Goal: Find contact information: Find contact information

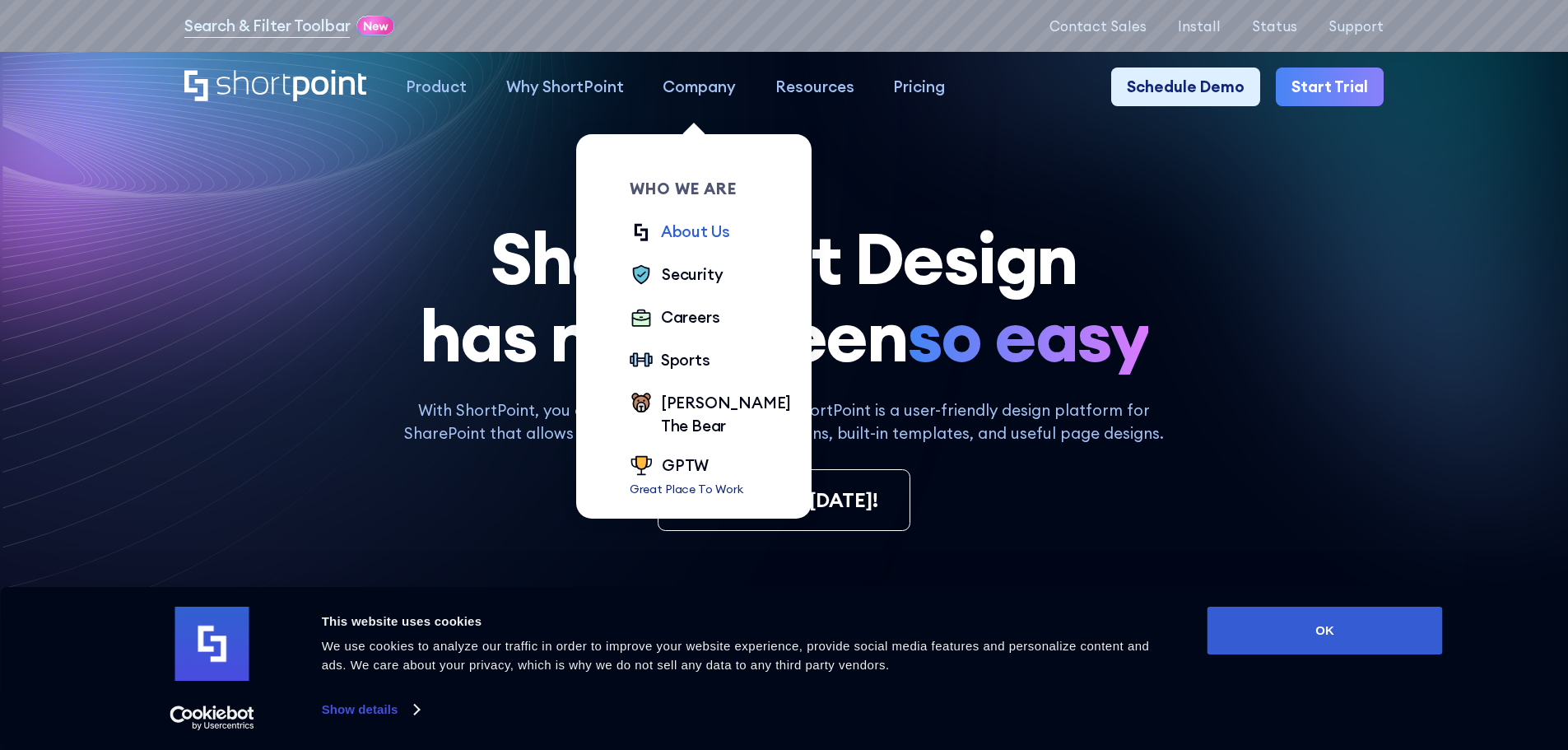
click at [678, 237] on div "About Us" at bounding box center [695, 231] width 69 height 24
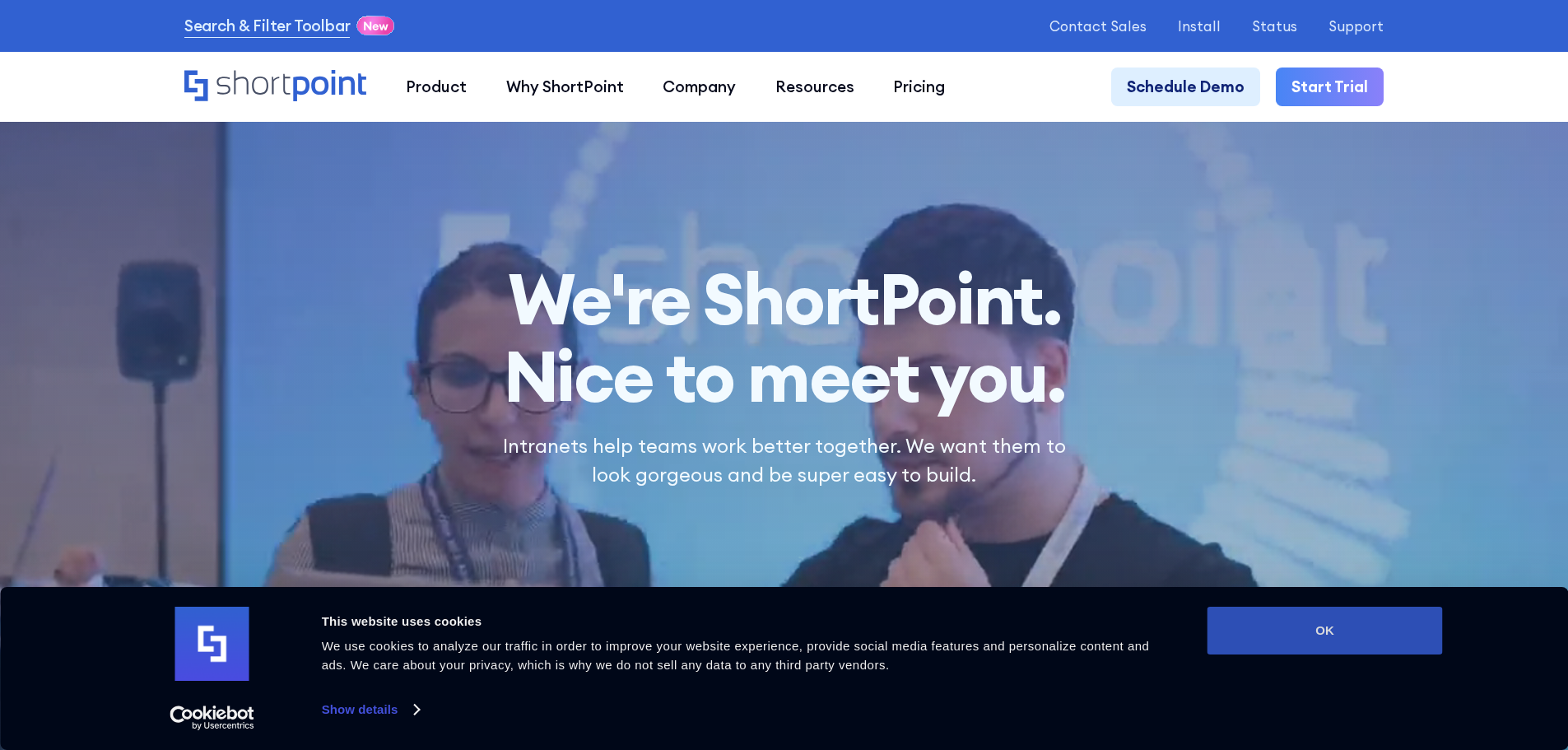
click at [1293, 635] on button "OK" at bounding box center [1325, 630] width 235 height 48
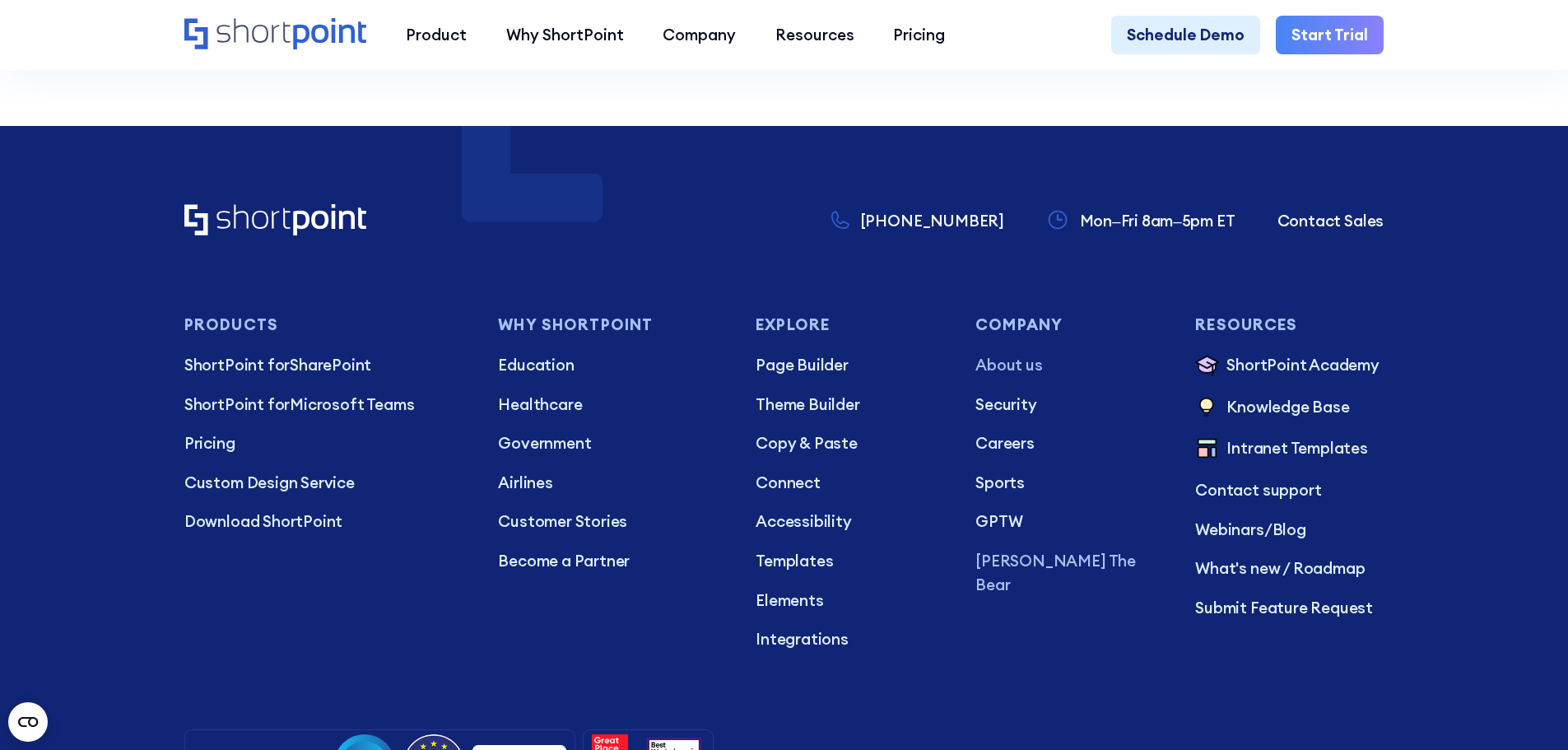
scroll to position [14317, 0]
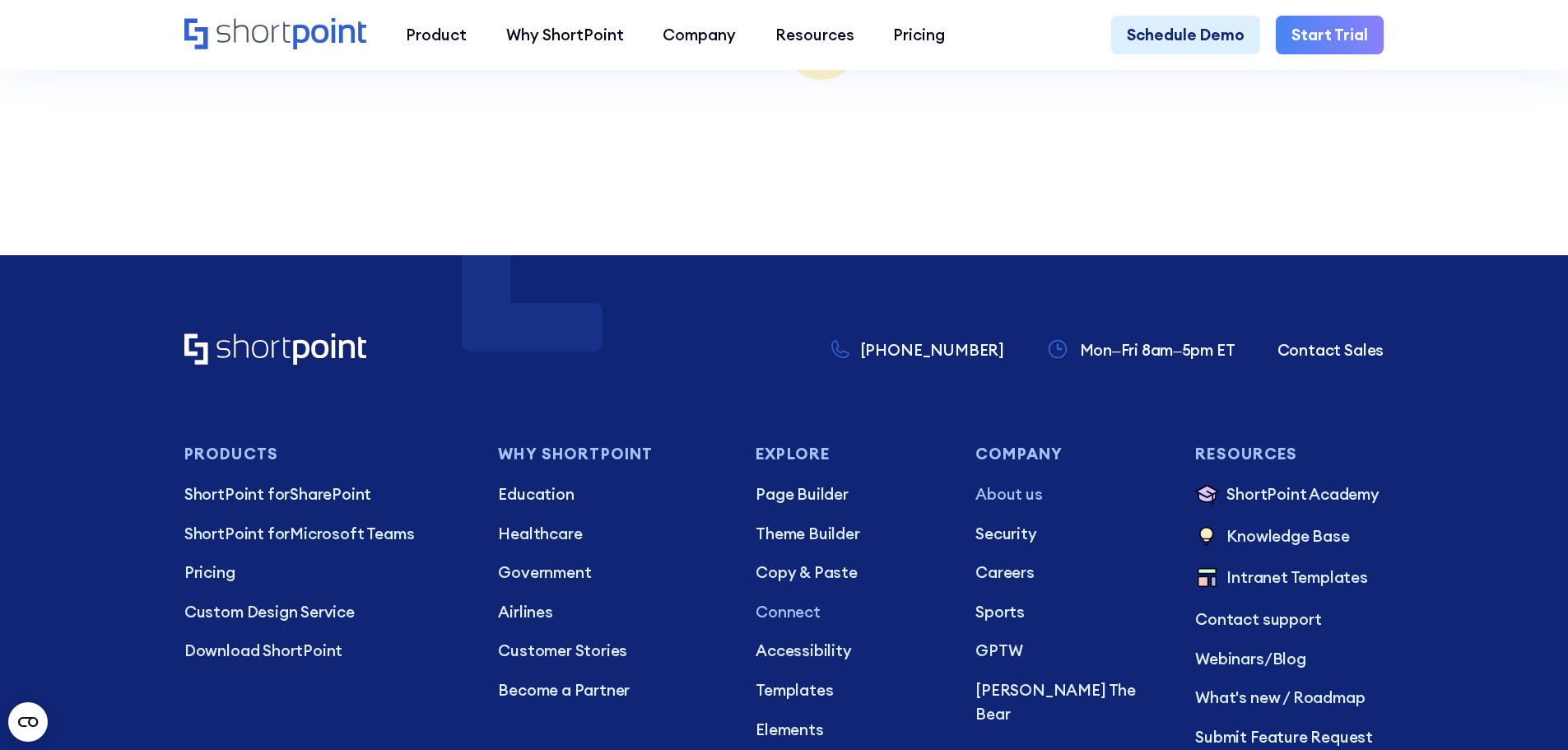
scroll to position [14152, 0]
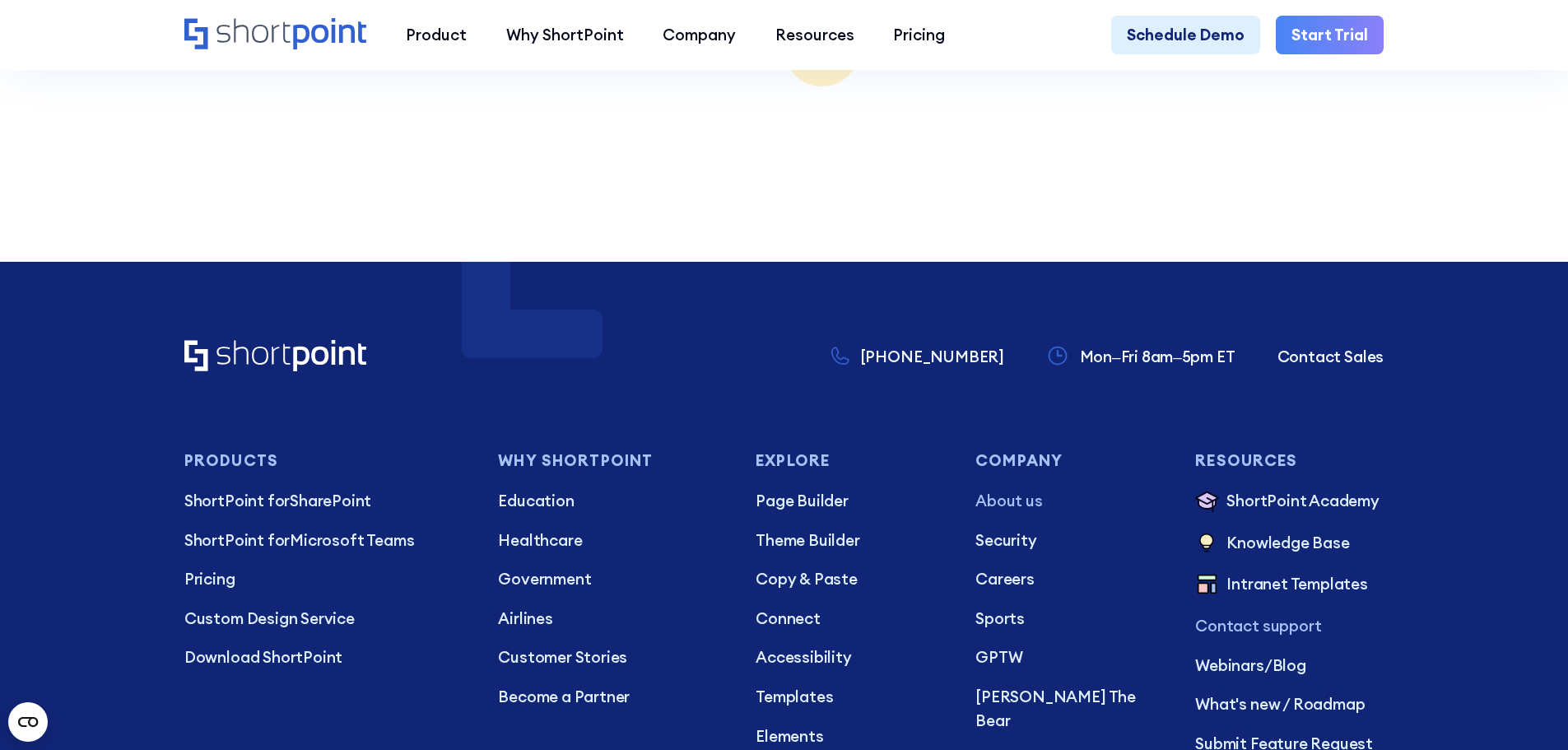
click at [1218, 614] on p "Contact support" at bounding box center [1289, 625] width 188 height 24
